Goal: Obtain resource: Download file/media

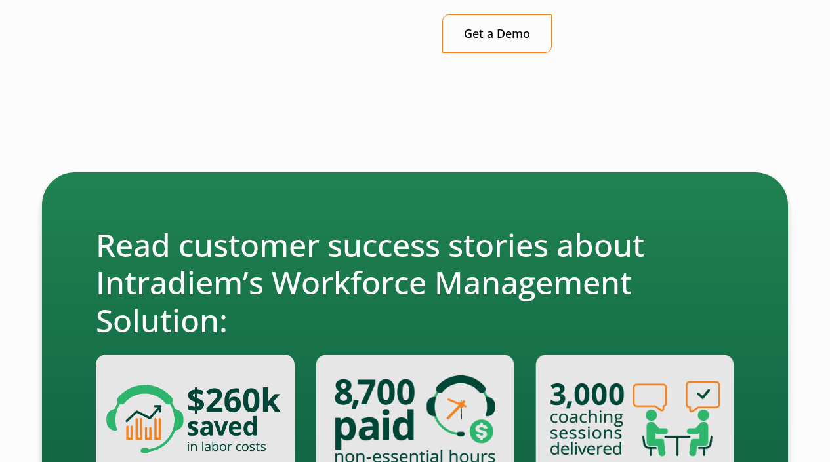
scroll to position [3761, 0]
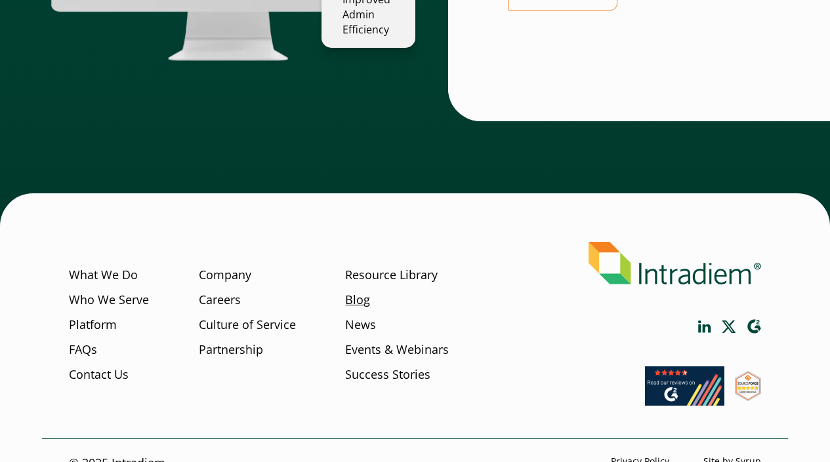
click at [359, 292] on link "Blog" at bounding box center [357, 300] width 25 height 17
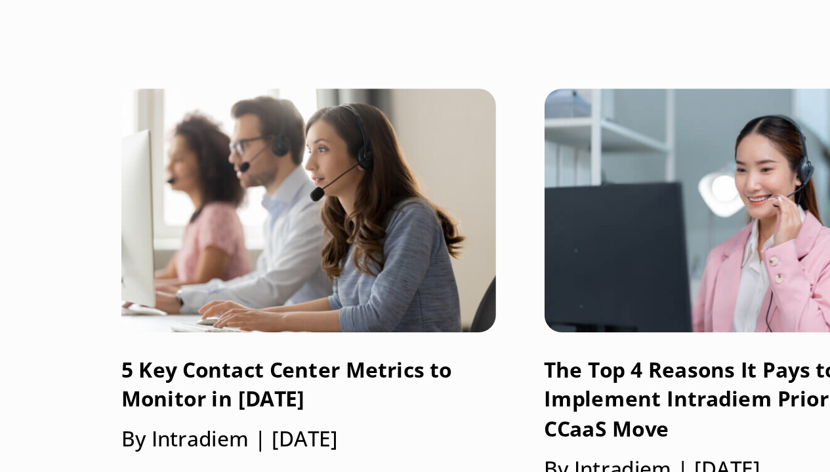
scroll to position [1927, 0]
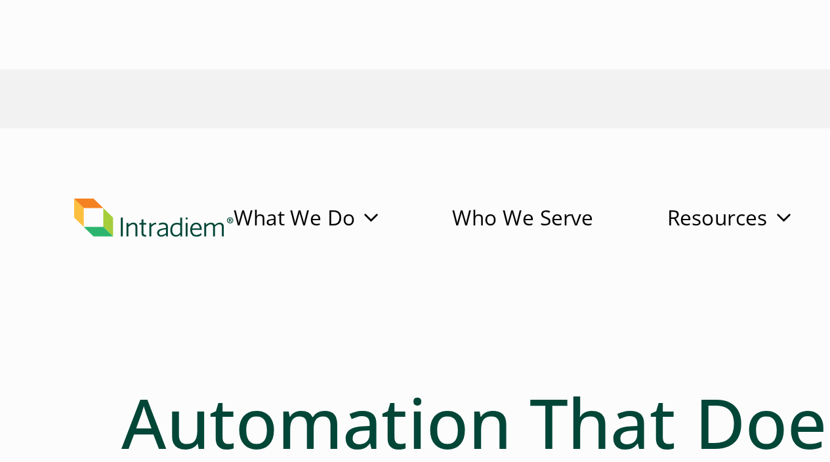
click at [100, 121] on img "Link to homepage of Intradiem" at bounding box center [87, 124] width 91 height 22
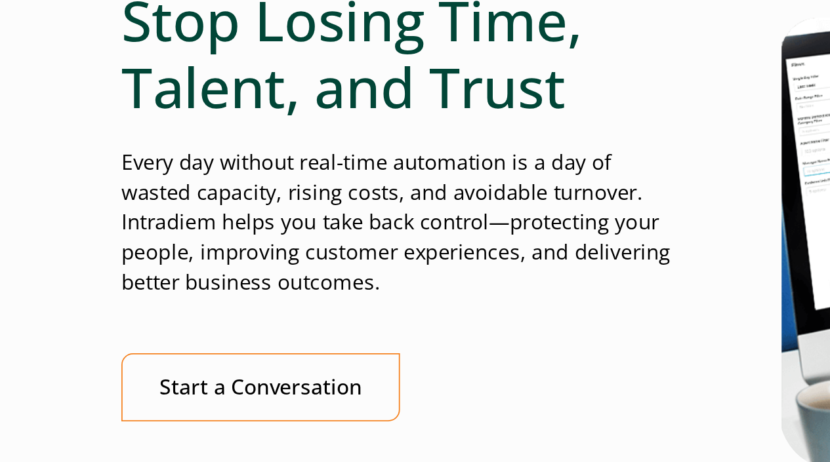
scroll to position [3325, 0]
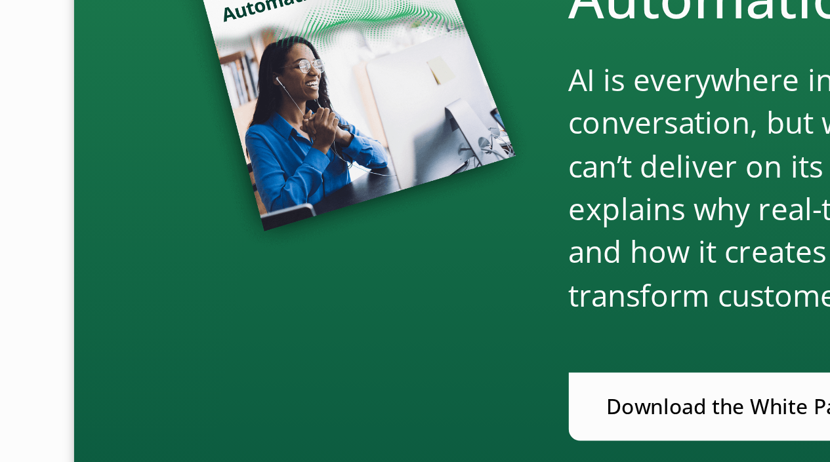
click at [421, 229] on link "Download the White Paper" at bounding box center [419, 231] width 193 height 39
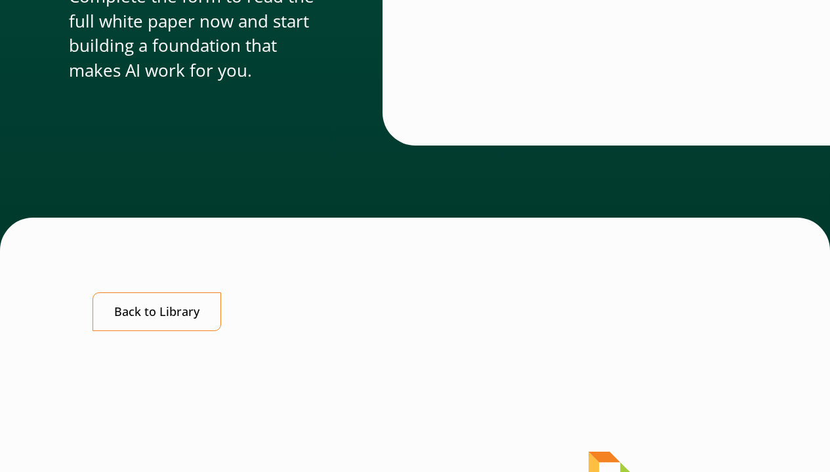
scroll to position [1301, 0]
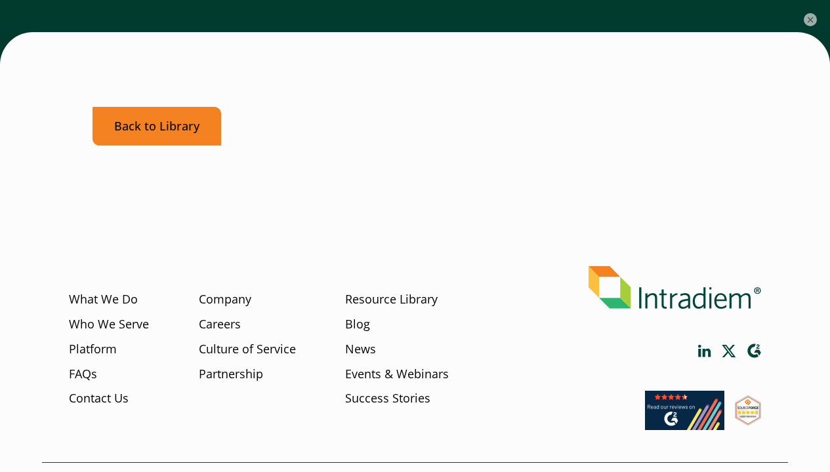
click at [155, 123] on link "Back to Library" at bounding box center [156, 126] width 129 height 39
